Goal: Find specific page/section: Find specific page/section

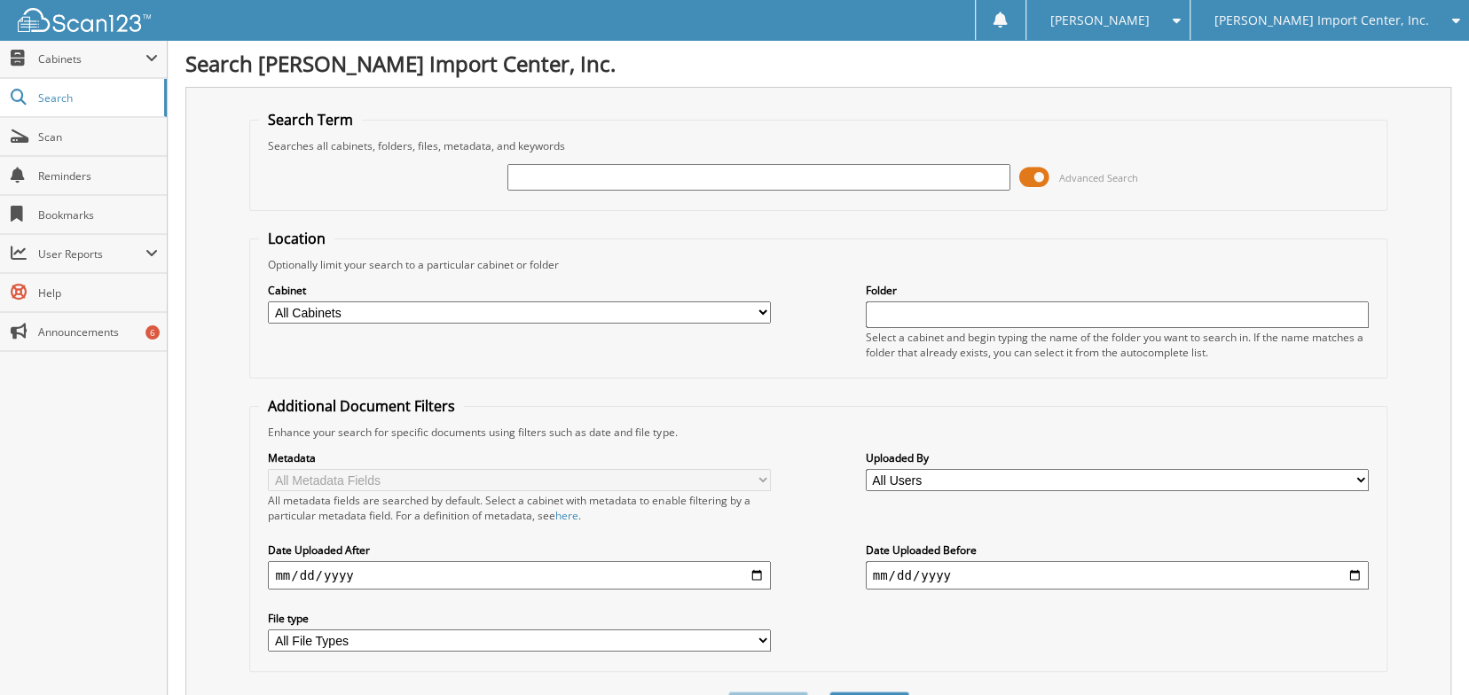
click at [670, 171] on input "text" at bounding box center [758, 177] width 503 height 27
type input "2546957"
click at [829, 692] on button "Search" at bounding box center [869, 708] width 80 height 33
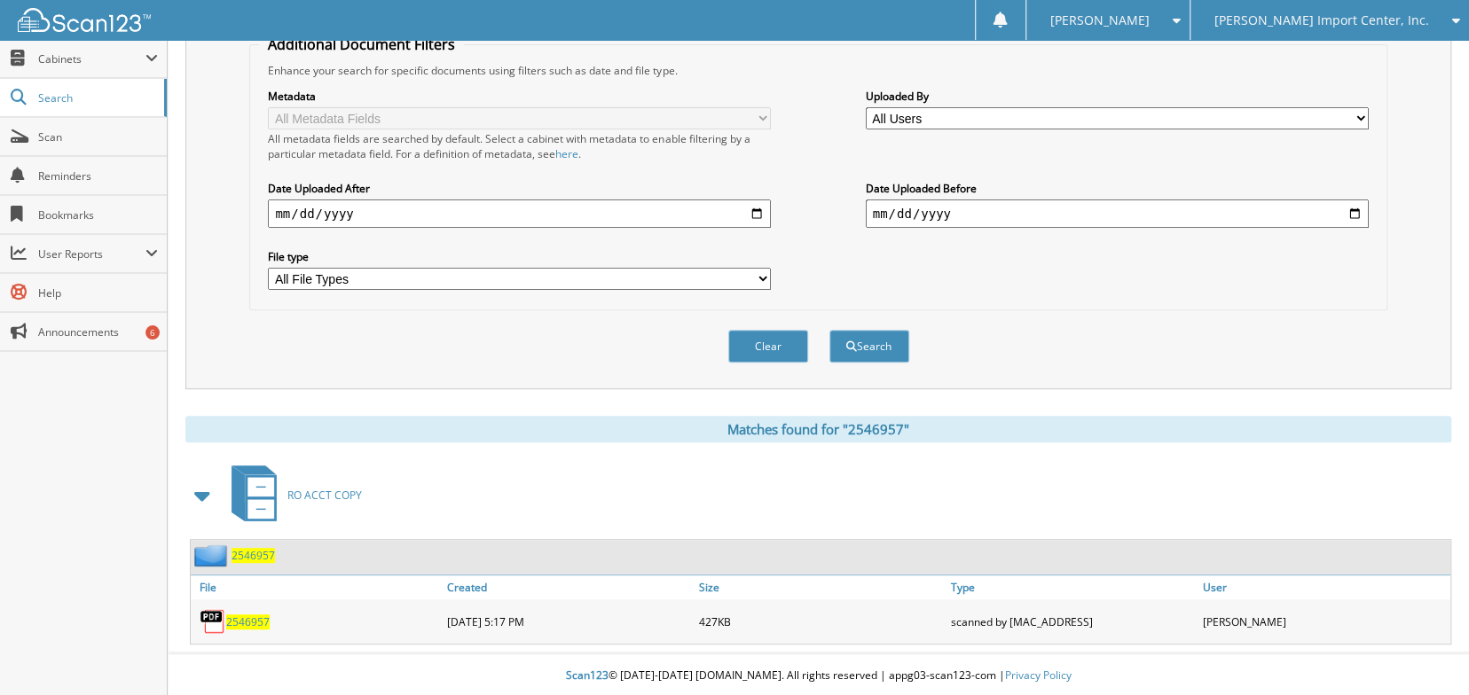
scroll to position [437, 0]
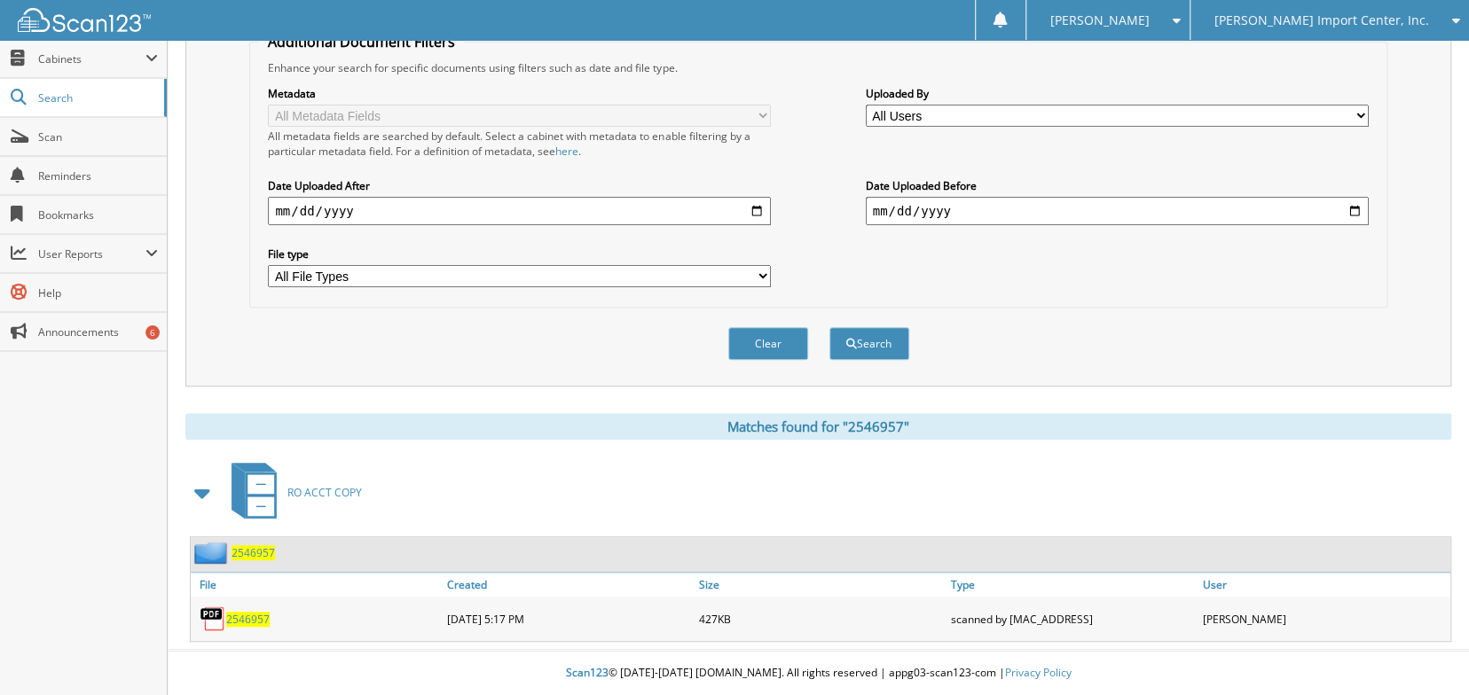
click at [261, 617] on span "2546957" at bounding box center [247, 619] width 43 height 15
